Goal: Transaction & Acquisition: Download file/media

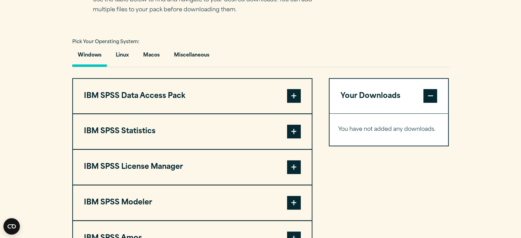
scroll to position [480, 0]
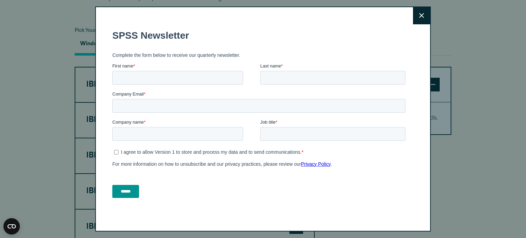
click at [422, 17] on button "Close" at bounding box center [421, 15] width 17 height 17
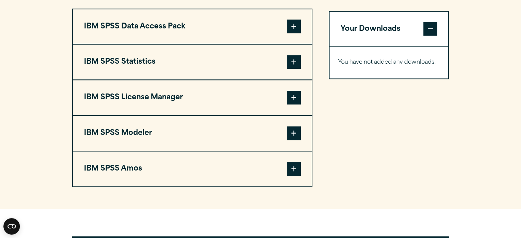
scroll to position [548, 0]
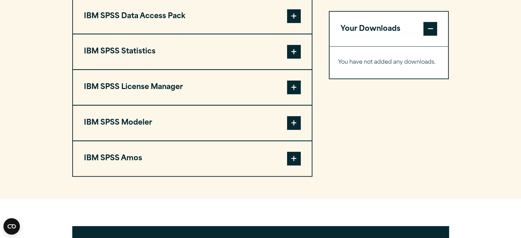
click at [294, 59] on span at bounding box center [294, 52] width 14 height 14
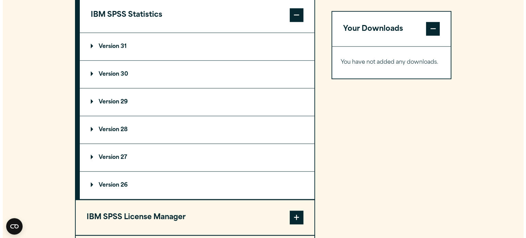
scroll to position [583, 0]
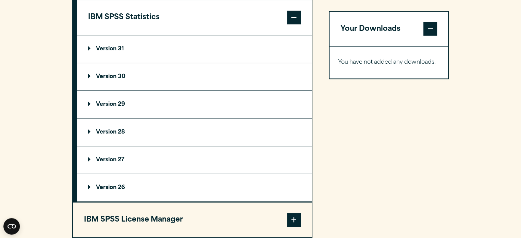
click at [90, 52] on p "Version 31" at bounding box center [106, 48] width 36 height 5
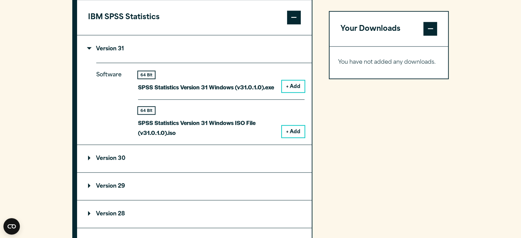
click at [91, 52] on p "Version 31" at bounding box center [106, 48] width 36 height 5
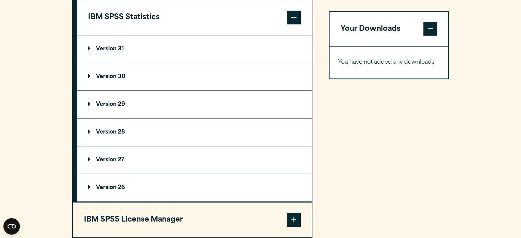
click at [90, 80] on p "Version 30" at bounding box center [106, 76] width 37 height 5
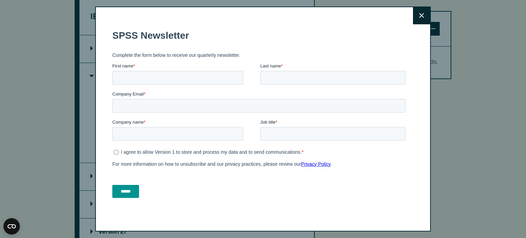
click at [419, 19] on button "Close" at bounding box center [421, 15] width 17 height 17
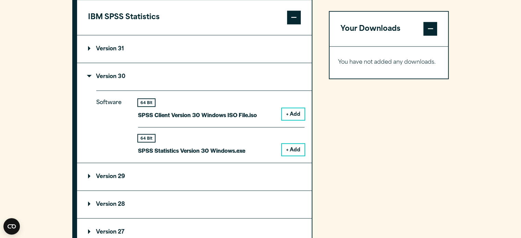
click at [295, 156] on button "+ Add" at bounding box center [293, 150] width 23 height 12
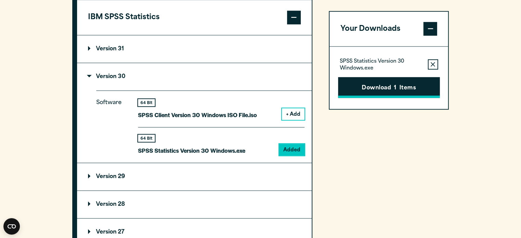
click at [386, 87] on button "Download 1 Items" at bounding box center [389, 87] width 102 height 21
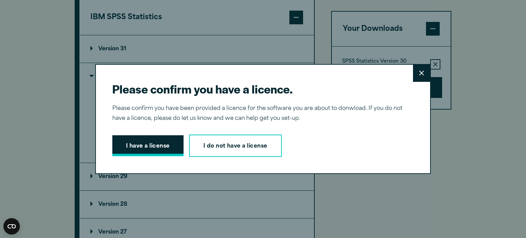
click at [170, 140] on button "I have a license" at bounding box center [147, 145] width 71 height 21
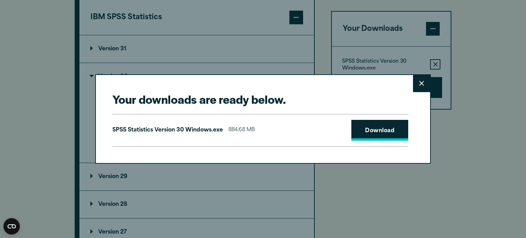
click at [370, 128] on link "Download" at bounding box center [380, 130] width 57 height 21
